Goal: Task Accomplishment & Management: Use online tool/utility

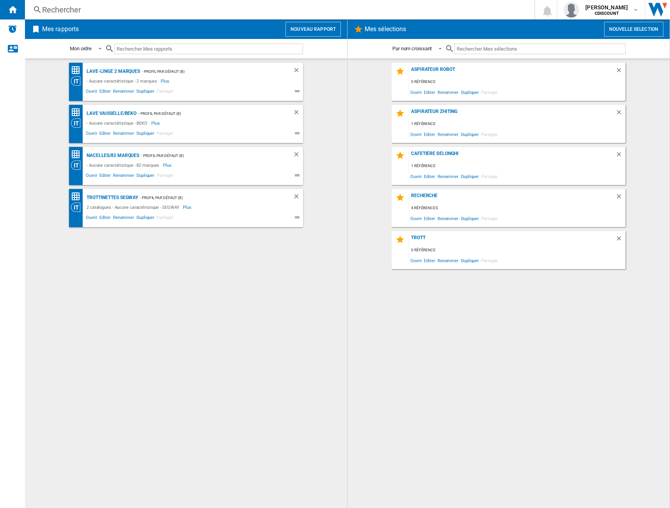
click at [57, 24] on h2 "Mes rapports" at bounding box center [61, 29] width 40 height 15
click at [58, 31] on h2 "Mes rapports" at bounding box center [61, 29] width 40 height 15
click at [311, 26] on button "Nouveau rapport" at bounding box center [312, 29] width 55 height 15
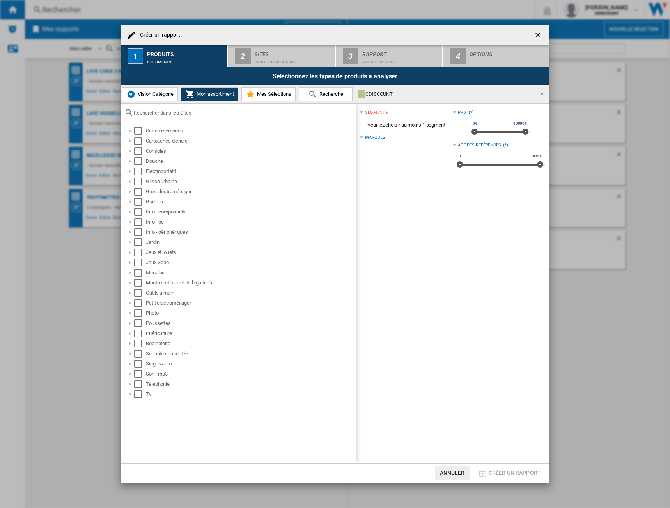
click at [270, 92] on span "Mes Sélections" at bounding box center [273, 94] width 36 height 6
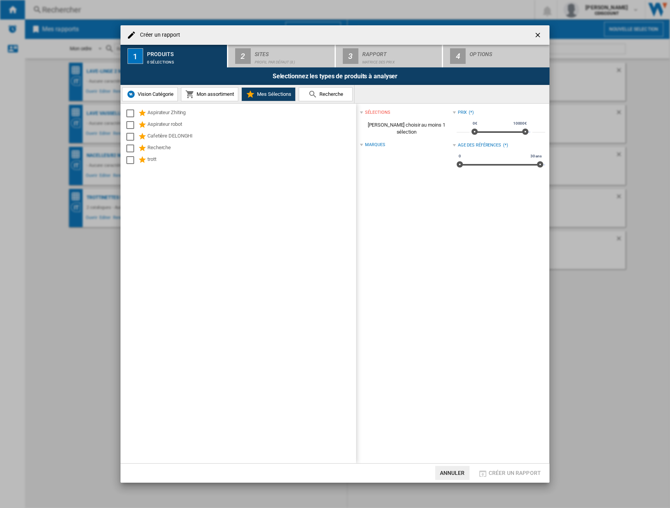
click at [162, 96] on span "Vision Catégorie" at bounding box center [155, 94] width 38 height 6
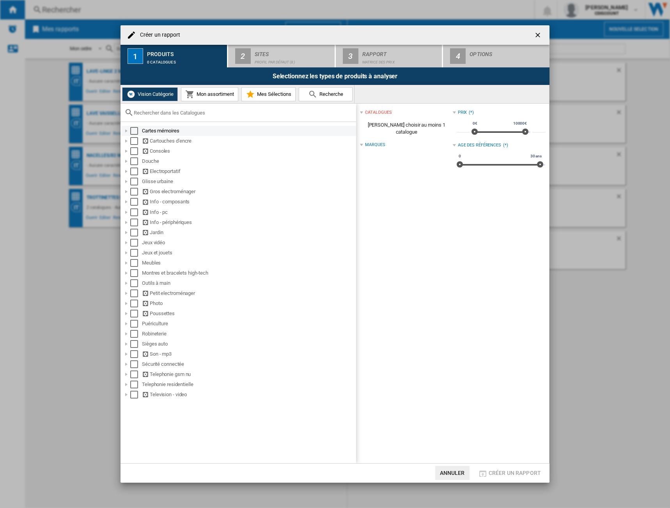
click at [154, 133] on div "Cartes mémoires" at bounding box center [248, 131] width 213 height 8
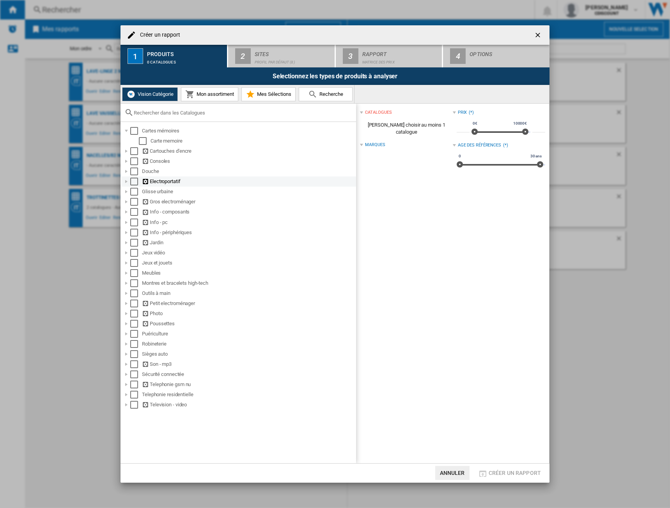
click at [138, 182] on md-checkbox "Select" at bounding box center [136, 182] width 12 height 8
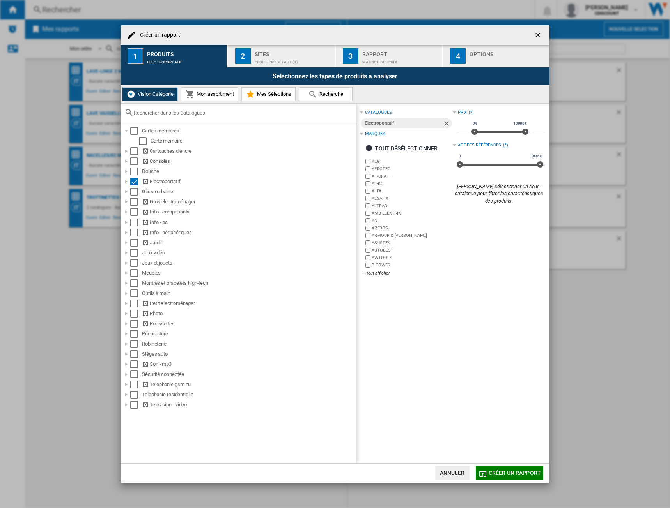
click at [298, 56] on div "Profil par défaut (8)" at bounding box center [292, 60] width 77 height 8
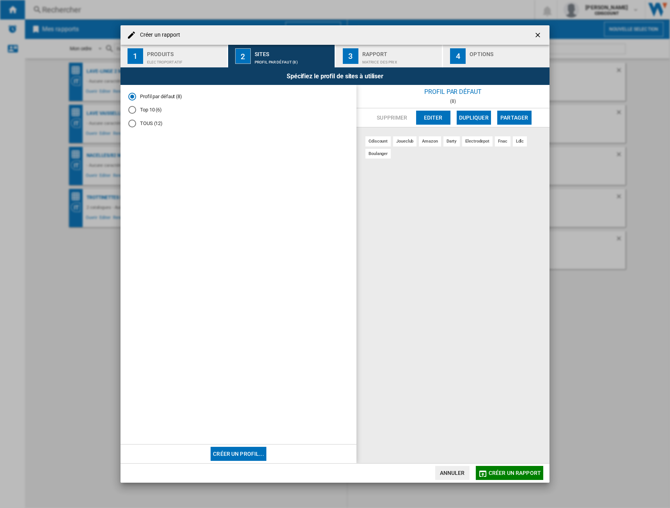
click at [145, 124] on md-radio-button "TOUS (12)" at bounding box center [238, 123] width 220 height 7
click at [453, 468] on button "Annuler" at bounding box center [452, 473] width 34 height 14
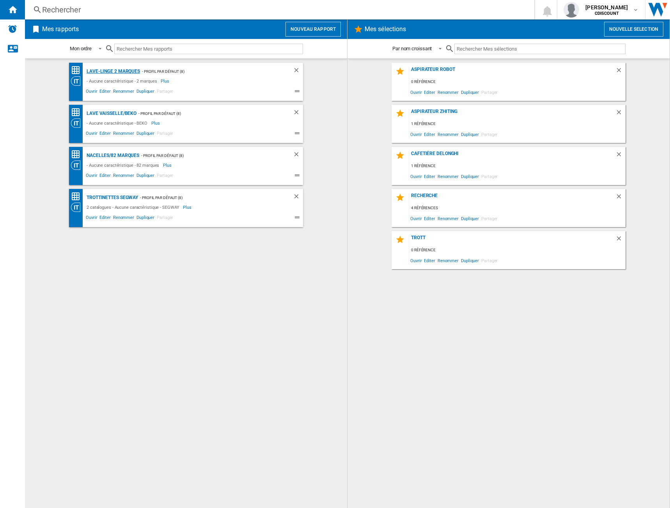
click at [128, 72] on div "Lave-Linge 2 marques" at bounding box center [112, 72] width 55 height 10
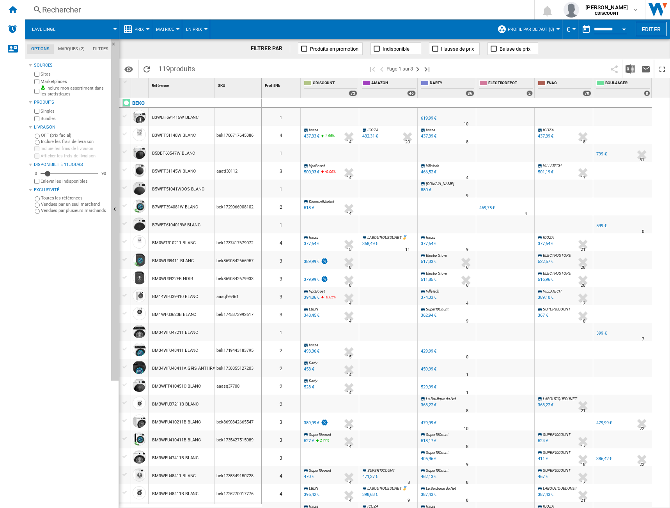
click at [63, 174] on div "11" at bounding box center [69, 174] width 57 height 8
click at [58, 164] on div "27" at bounding box center [58, 164] width 0 height 0
click at [53, 171] on div "27" at bounding box center [69, 174] width 57 height 8
click at [51, 172] on div "Disponibilité" at bounding box center [53, 174] width 8 height 8
